Goal: Information Seeking & Learning: Learn about a topic

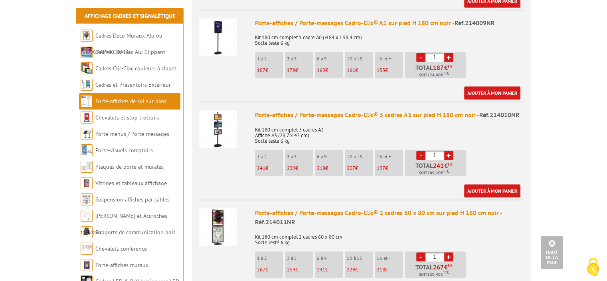
click at [216, 116] on img at bounding box center [218, 129] width 38 height 38
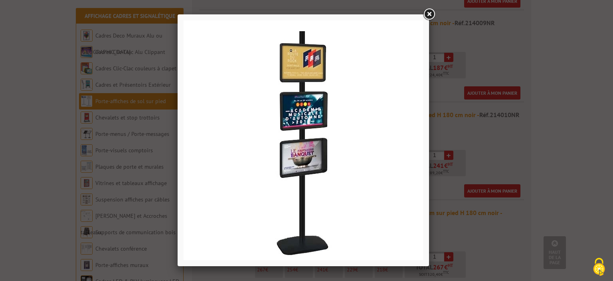
drag, startPoint x: 337, startPoint y: 120, endPoint x: 524, endPoint y: 103, distance: 187.6
click at [524, 103] on div at bounding box center [306, 140] width 613 height 281
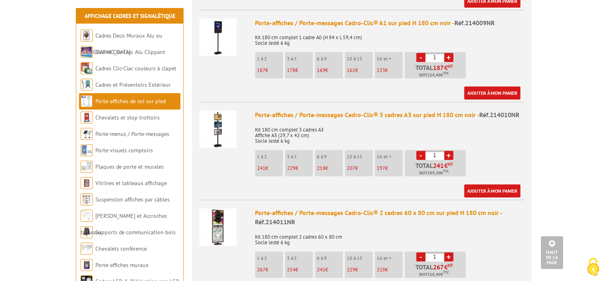
click at [219, 115] on img at bounding box center [218, 129] width 38 height 38
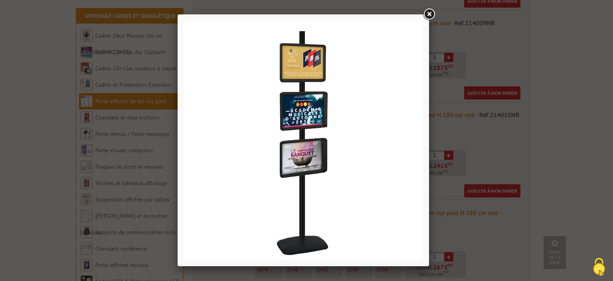
click at [452, 66] on div at bounding box center [306, 140] width 613 height 281
